Goal: Use online tool/utility: Utilize a website feature to perform a specific function

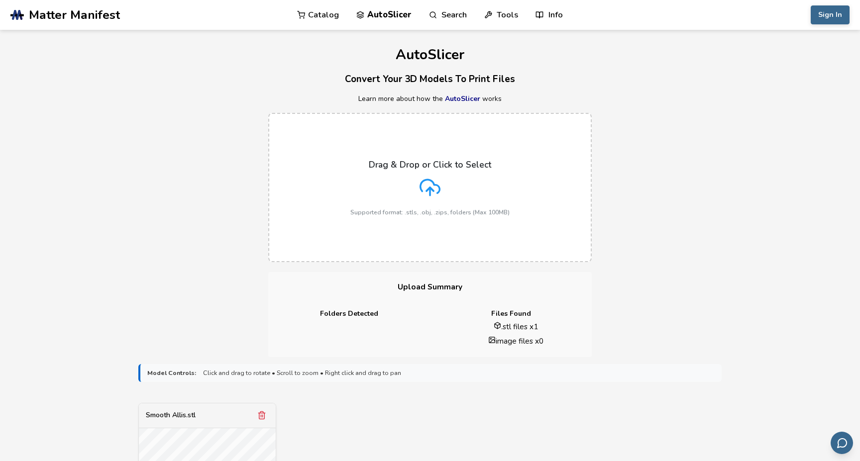
click at [409, 224] on label "Drag & Drop or Click to Select Supported format: .stls, .obj, .zips, folders (M…" at bounding box center [430, 187] width 324 height 149
click at [0, 0] on input "Drag & Drop or Click to Select Supported format: .stls, .obj, .zips, folders (M…" at bounding box center [0, 0] width 0 height 0
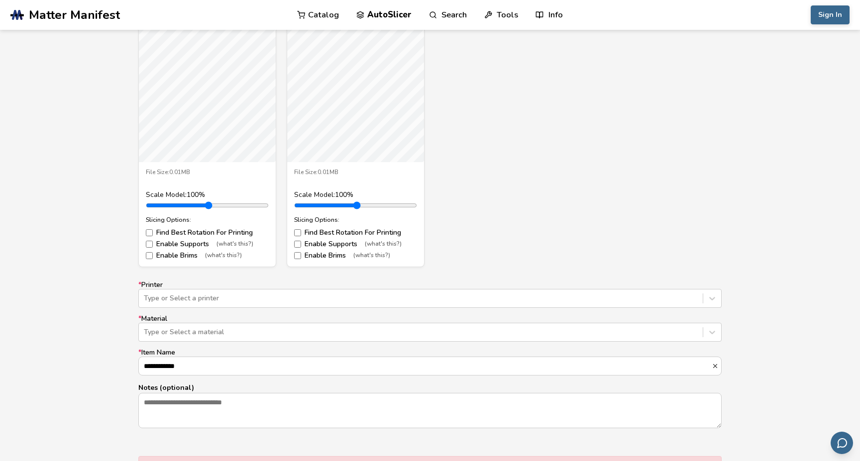
scroll to position [134, 0]
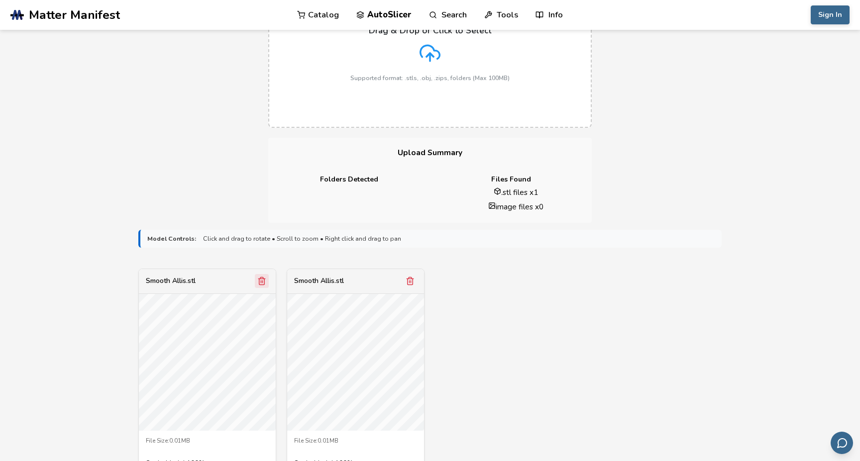
click at [263, 280] on icon "Remove model" at bounding box center [261, 281] width 9 height 9
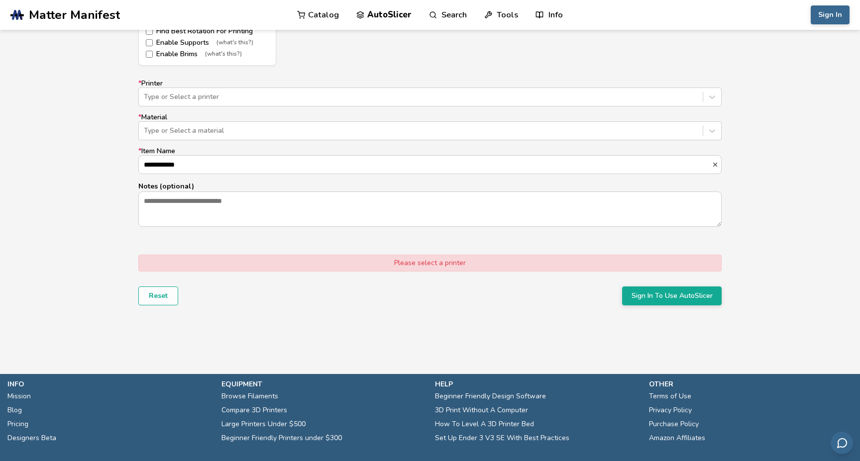
scroll to position [403, 0]
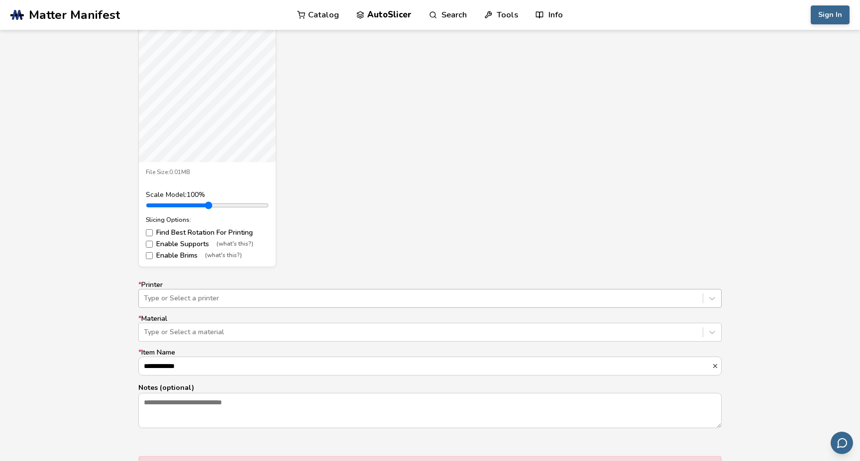
click at [163, 294] on div at bounding box center [421, 299] width 554 height 10
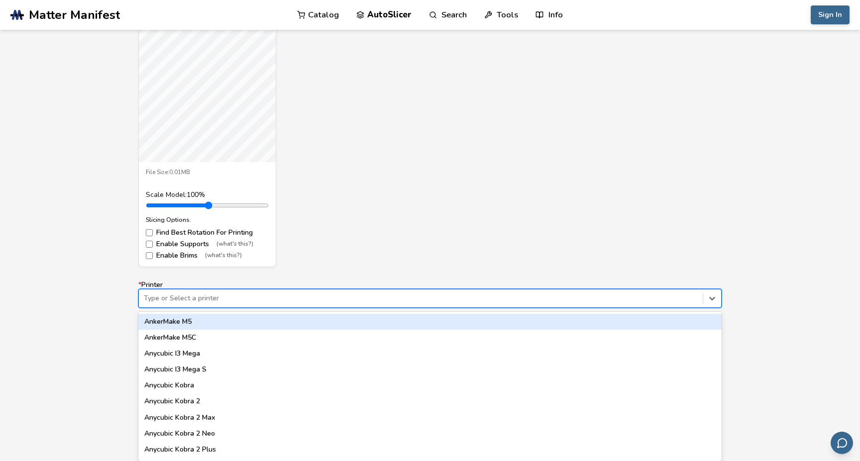
scroll to position [470, 0]
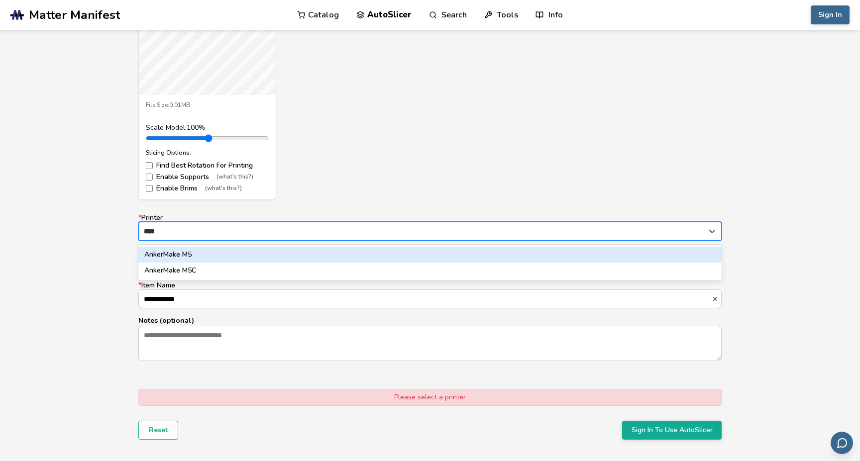
type input "*****"
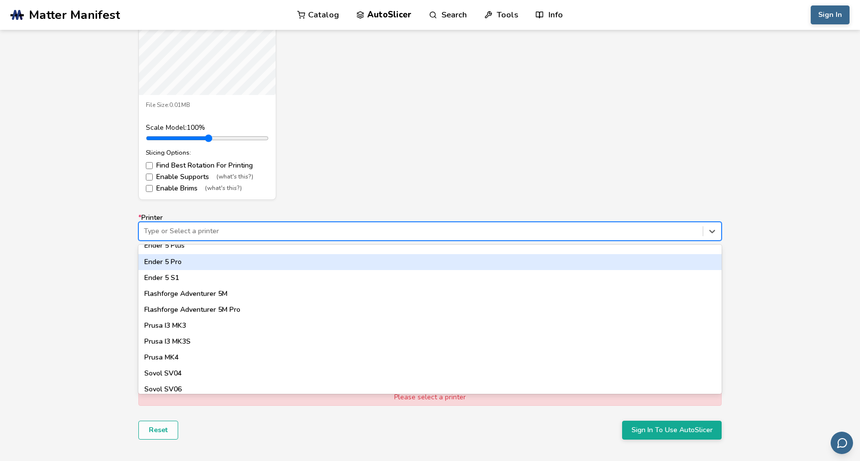
scroll to position [794, 0]
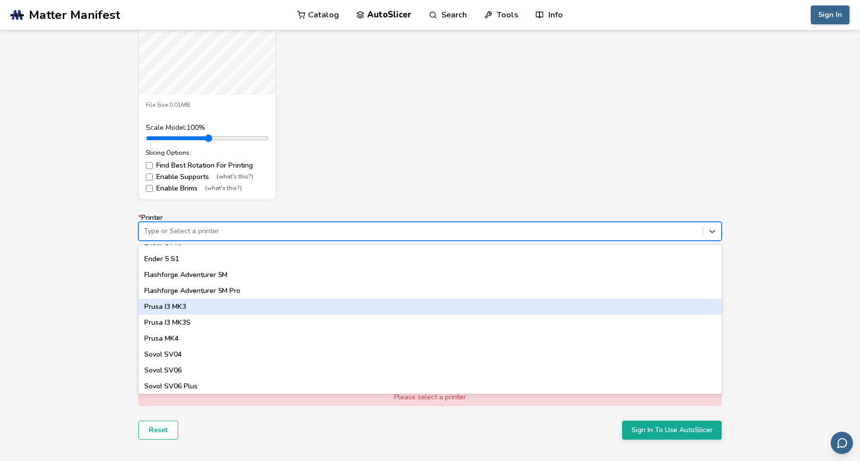
click at [199, 305] on div "Prusa I3 MK3" at bounding box center [429, 307] width 583 height 16
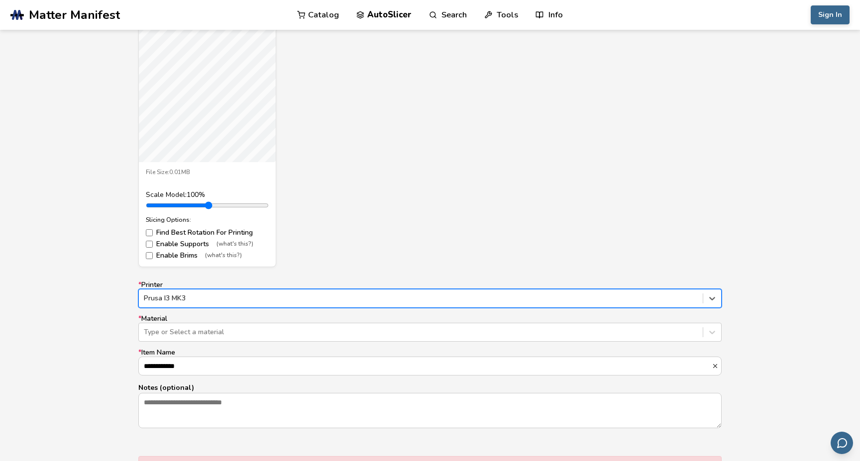
scroll to position [470, 0]
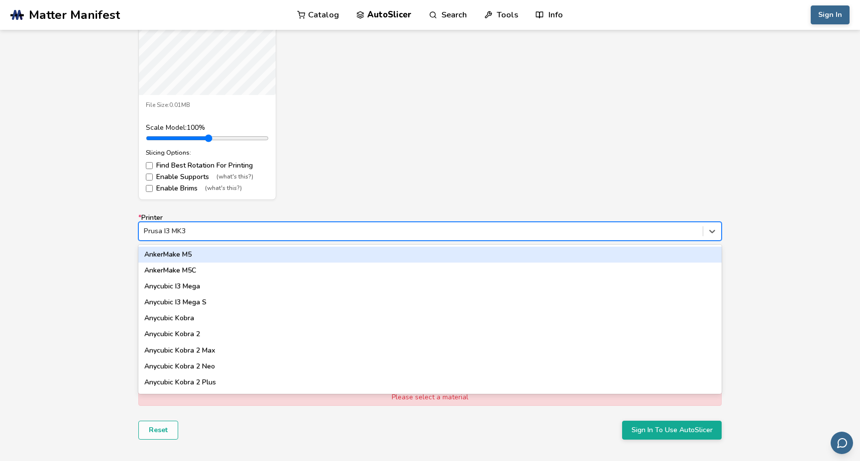
click at [179, 224] on div "Prusa I3 MK3" at bounding box center [421, 231] width 564 height 14
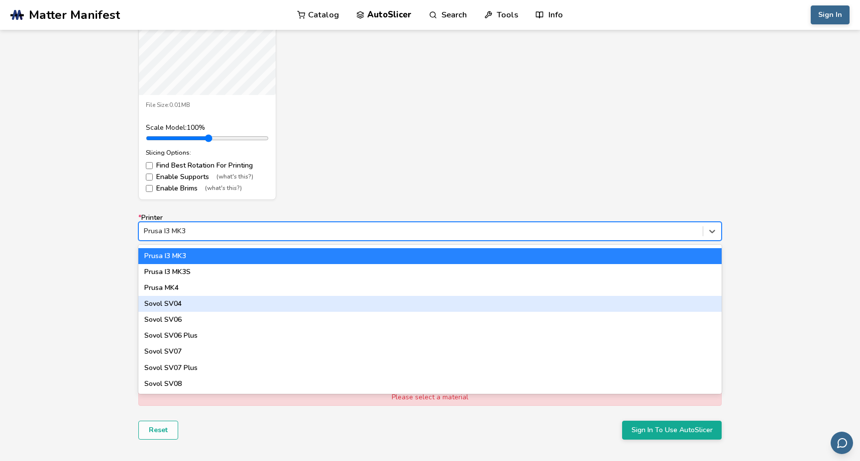
scroll to position [788, 0]
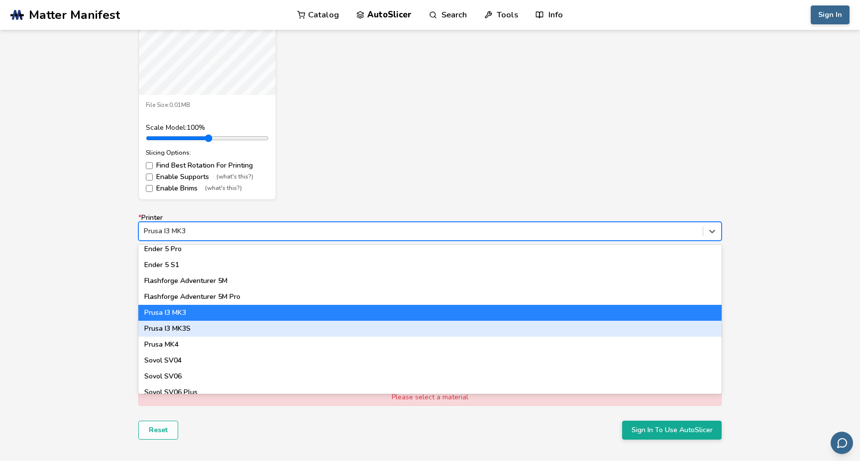
click at [196, 324] on div "Prusa I3 MK3S" at bounding box center [429, 329] width 583 height 16
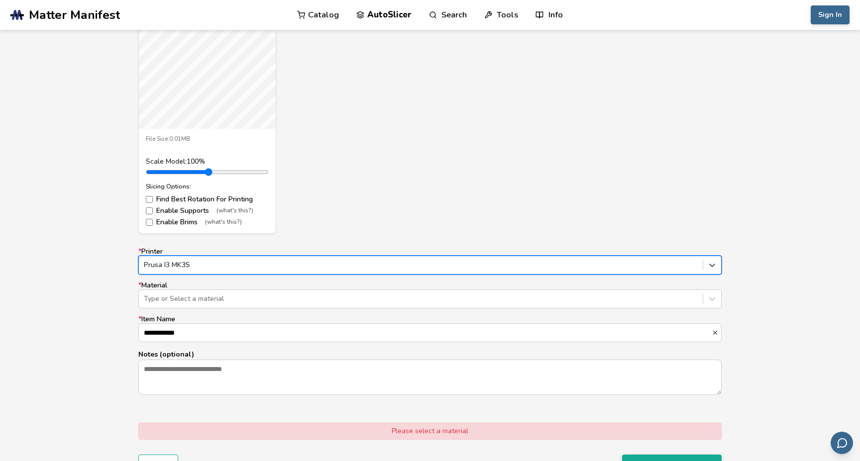
scroll to position [403, 0]
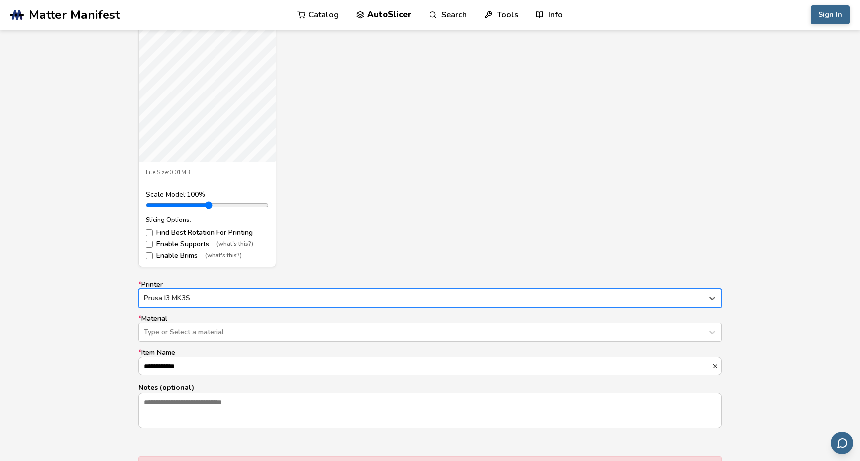
click at [196, 296] on div at bounding box center [421, 299] width 554 height 10
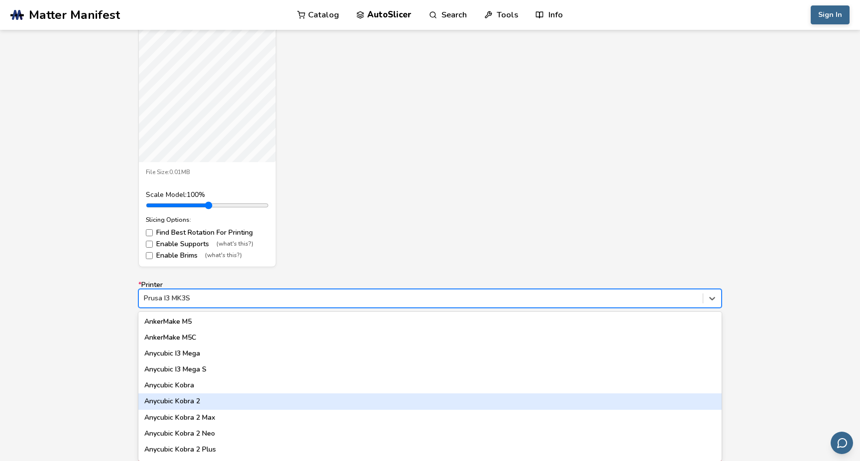
click at [210, 398] on div "Anycubic Kobra 2" at bounding box center [429, 402] width 583 height 16
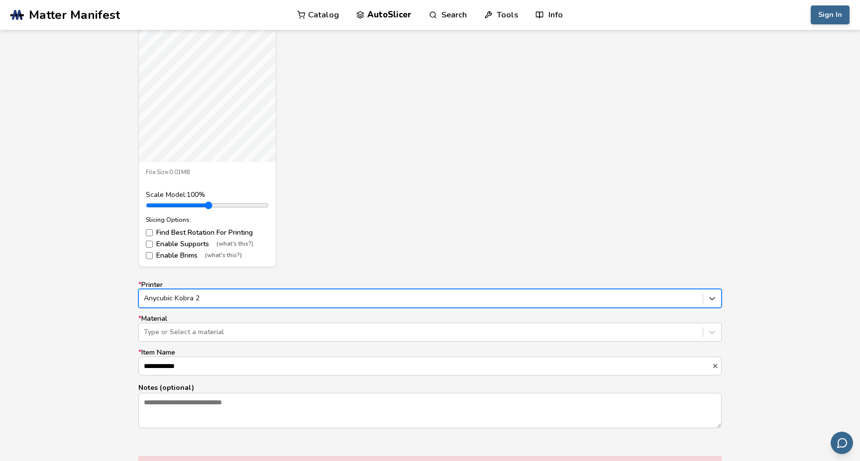
click at [172, 294] on div at bounding box center [421, 299] width 554 height 10
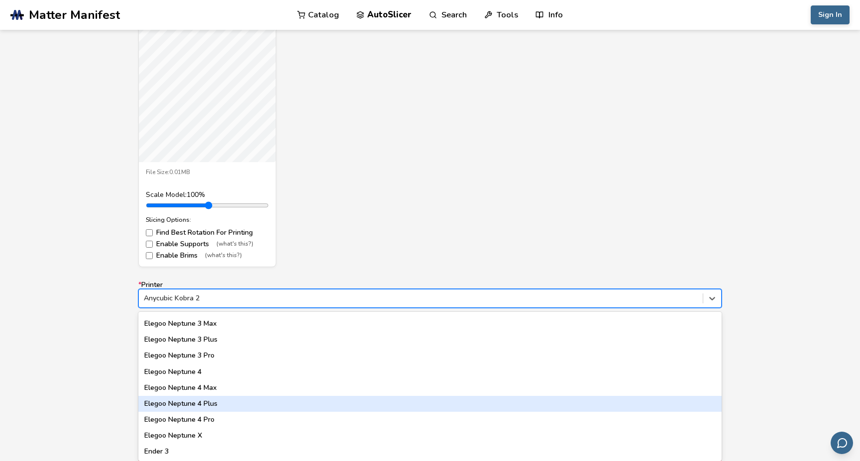
scroll to position [454, 0]
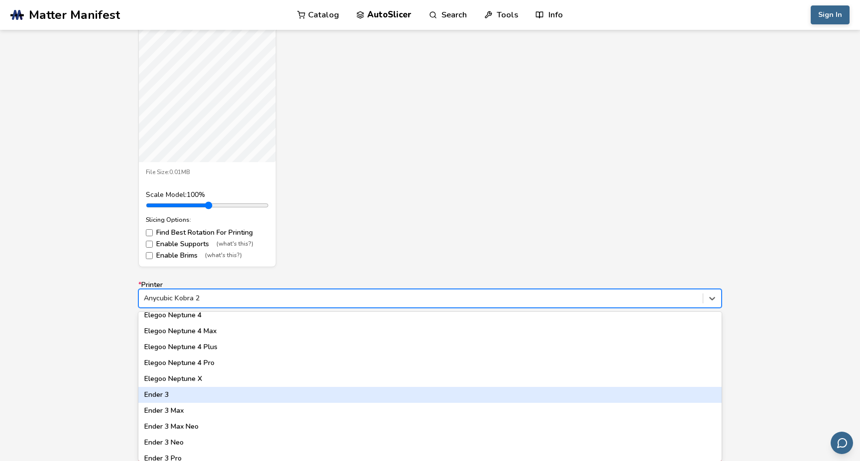
click at [157, 393] on div "Ender 3" at bounding box center [429, 395] width 583 height 16
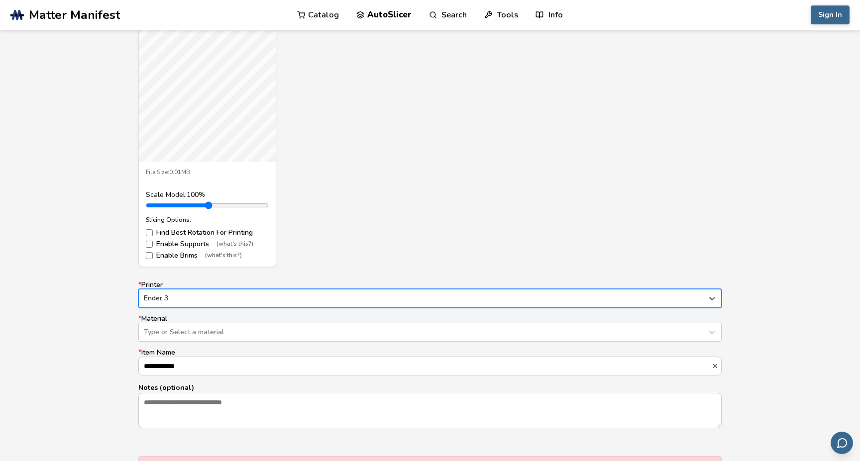
click at [178, 301] on div "Ender 3" at bounding box center [429, 298] width 583 height 19
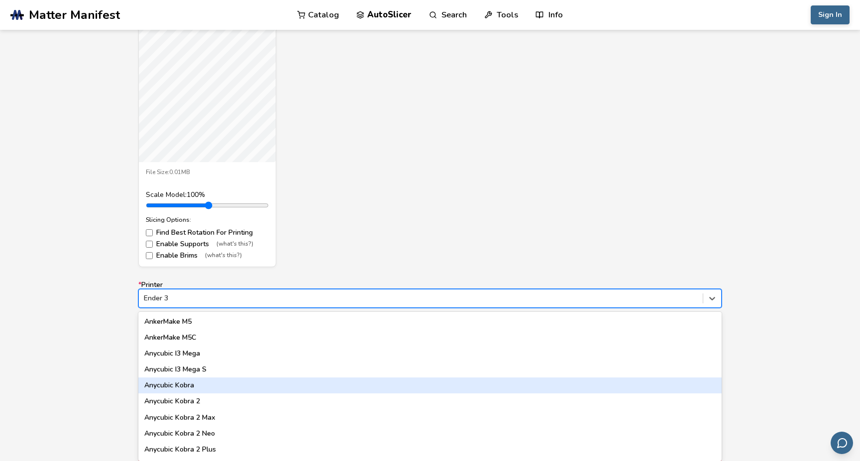
scroll to position [845, 0]
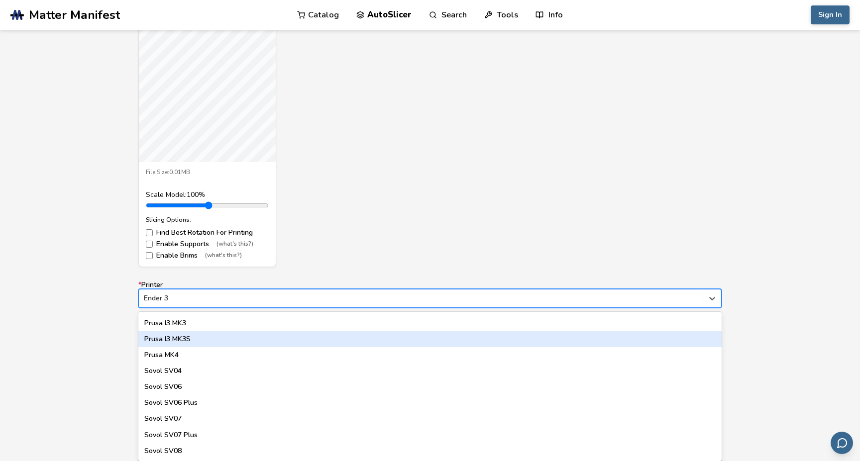
click at [183, 337] on div "Prusa I3 MK3S" at bounding box center [429, 339] width 583 height 16
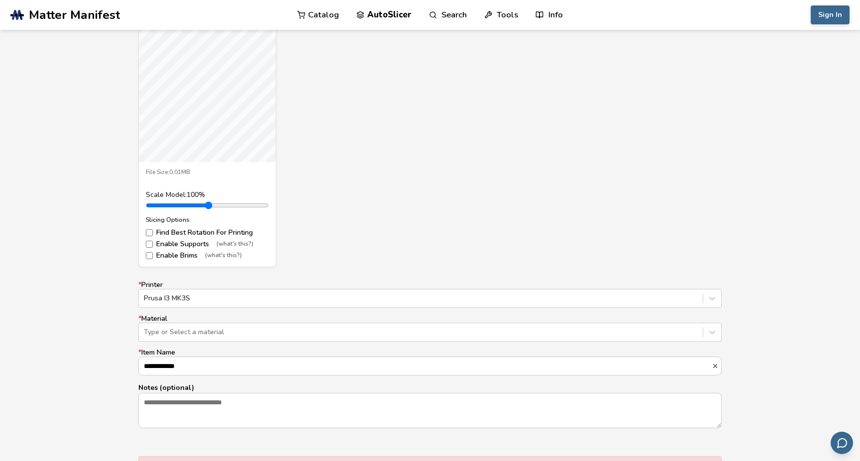
click at [177, 316] on label "* Material Type or Select a material" at bounding box center [429, 328] width 583 height 27
click at [165, 327] on div at bounding box center [421, 332] width 554 height 10
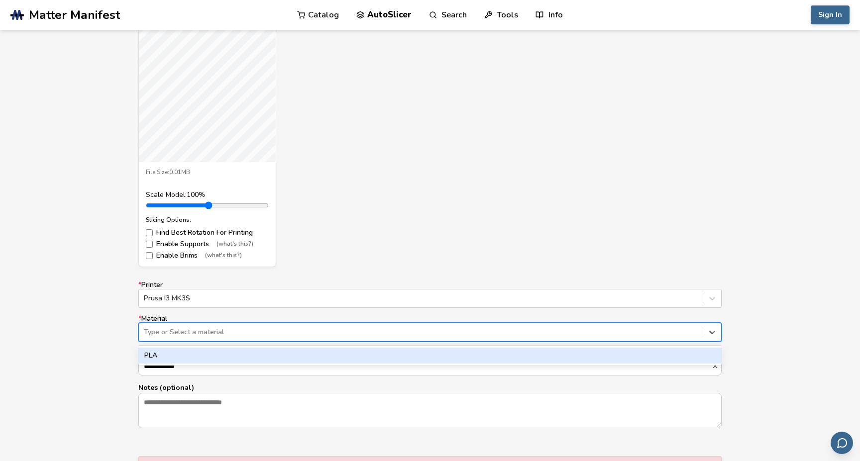
click at [164, 349] on div "PLA" at bounding box center [429, 356] width 583 height 16
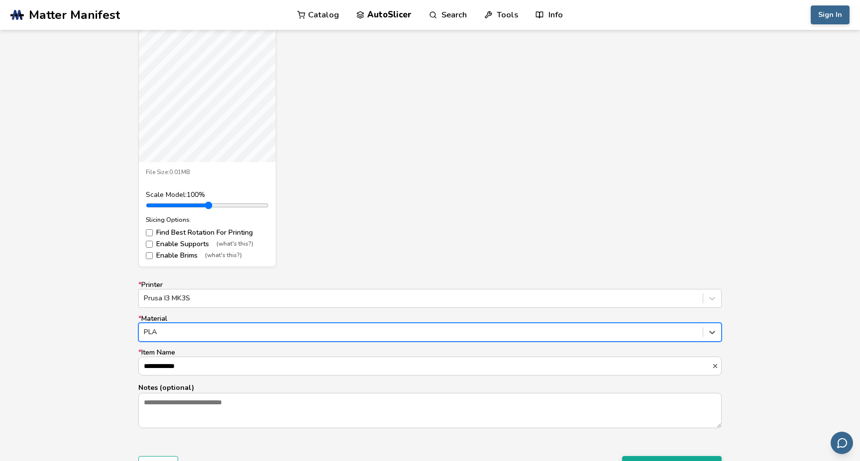
scroll to position [617, 0]
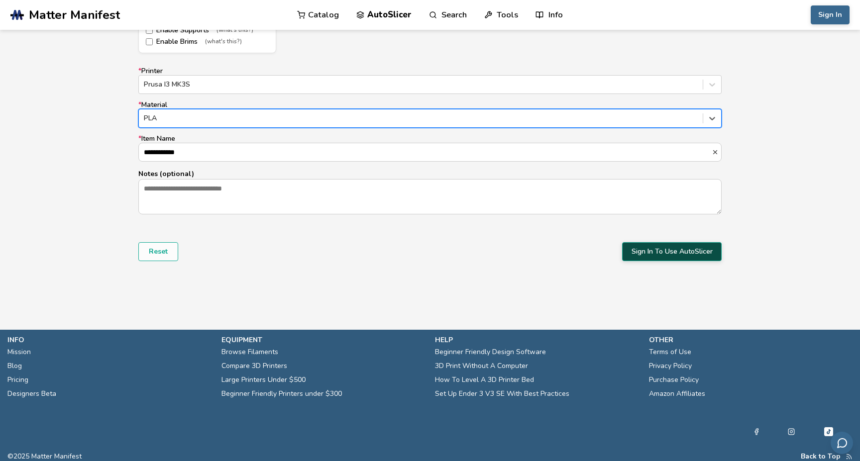
click at [656, 251] on button "Sign In To Use AutoSlicer" at bounding box center [672, 251] width 100 height 19
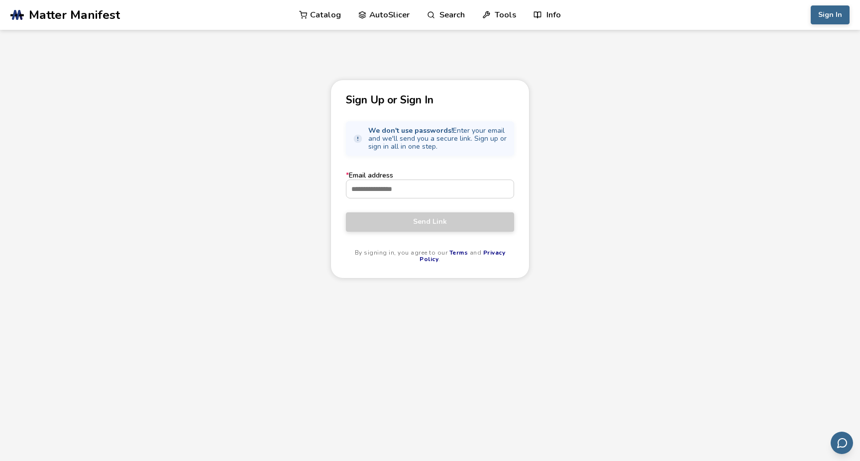
click at [457, 179] on label "* Email address" at bounding box center [430, 185] width 168 height 27
click at [457, 180] on input "* Email address" at bounding box center [429, 189] width 167 height 18
click at [449, 188] on input "* Email address" at bounding box center [429, 189] width 167 height 18
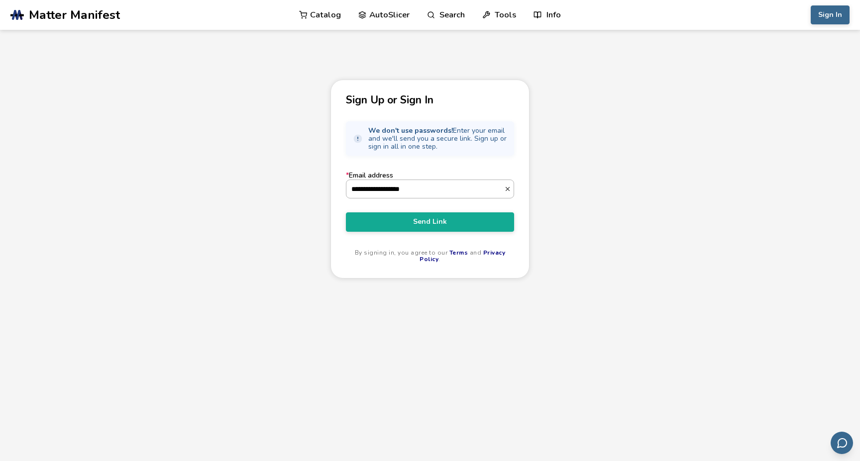
type input "**********"
click at [346, 213] on button "Send Link" at bounding box center [430, 222] width 168 height 19
